Goal: Transaction & Acquisition: Purchase product/service

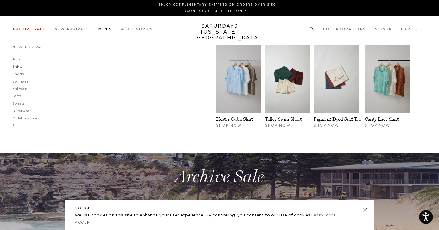
click at [16, 66] on link "Shirts" at bounding box center [17, 66] width 10 height 3
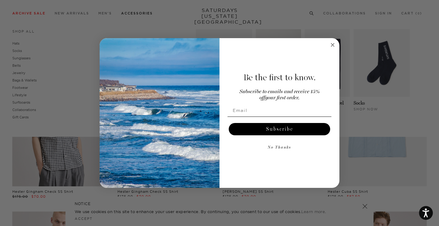
scroll to position [61, 0]
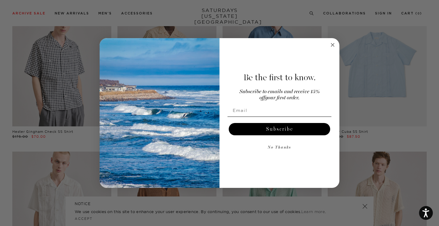
click at [333, 44] on icon "Close dialog" at bounding box center [332, 44] width 3 height 3
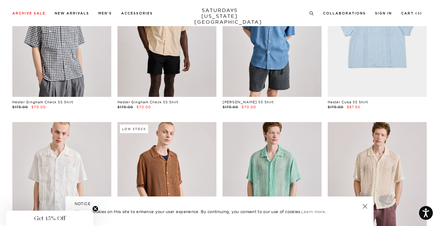
scroll to position [96, 0]
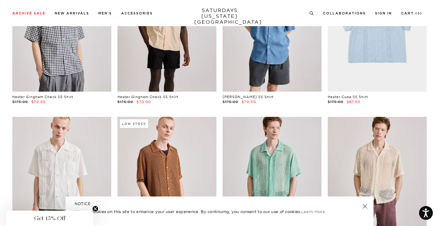
click at [365, 209] on link at bounding box center [365, 206] width 9 height 9
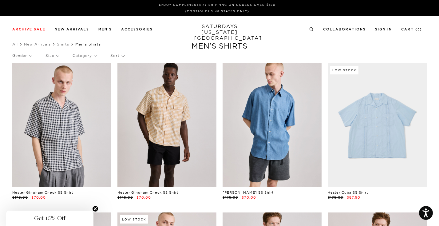
scroll to position [0, 0]
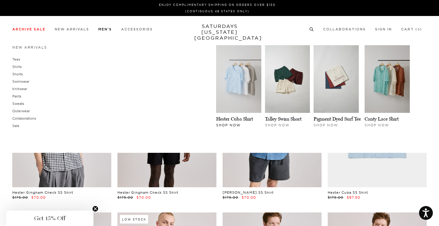
click at [241, 66] on img at bounding box center [238, 79] width 45 height 68
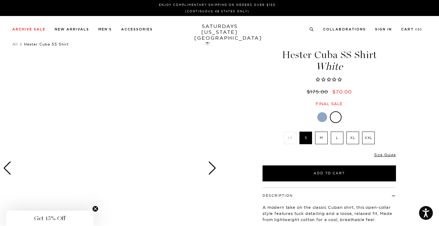
click at [211, 168] on div "Next slide" at bounding box center [212, 168] width 8 height 14
click at [214, 169] on div "Next slide" at bounding box center [212, 168] width 8 height 14
click at [223, 34] on link "SATURDAYS NEW YORK CITY" at bounding box center [219, 32] width 51 height 18
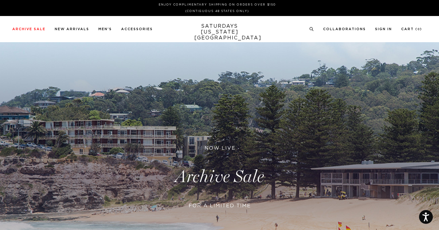
click at [213, 174] on link at bounding box center [219, 176] width 439 height 269
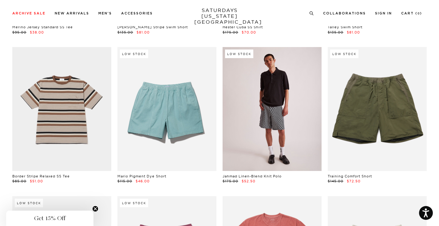
scroll to position [913, 0]
